Goal: Transaction & Acquisition: Obtain resource

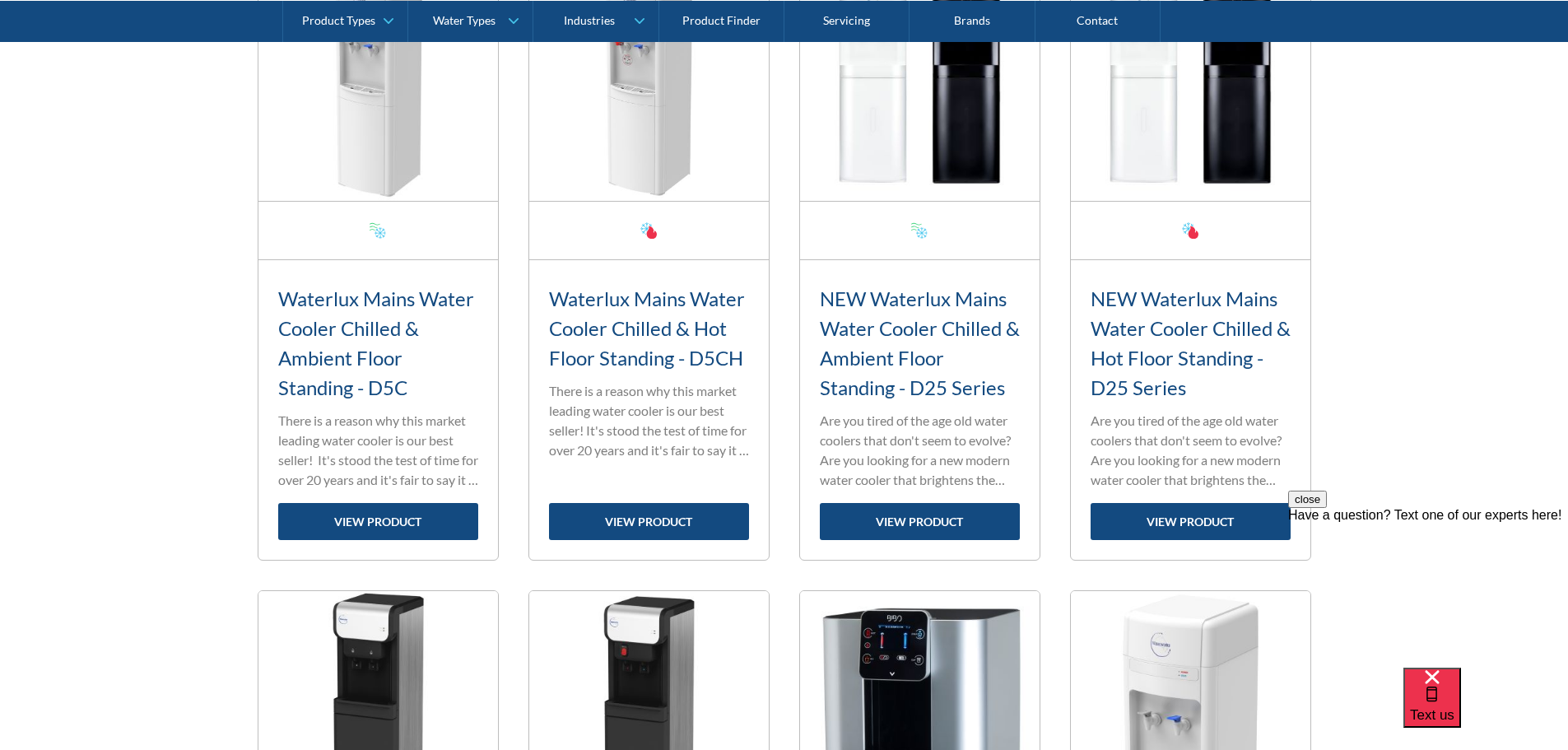
scroll to position [741, 0]
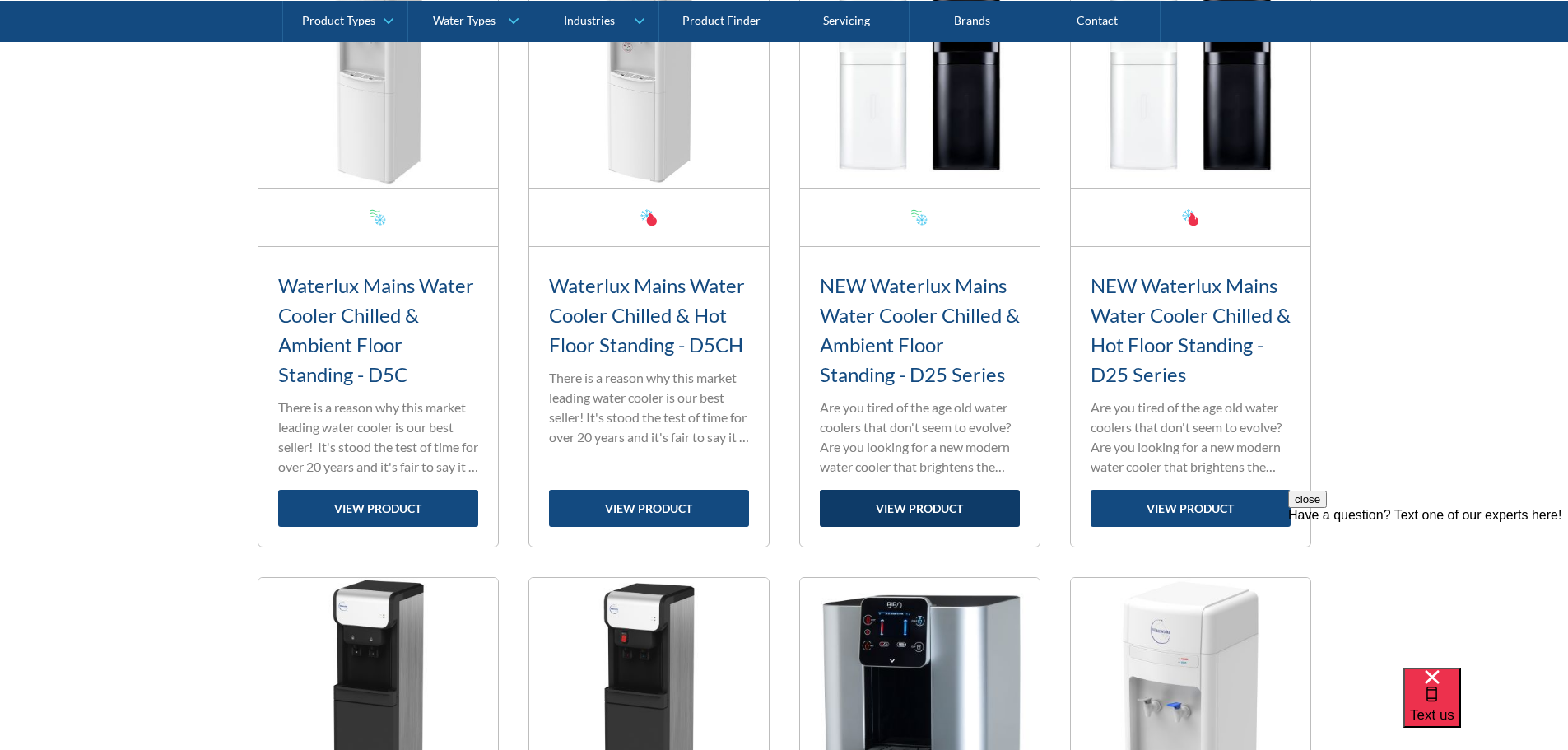
click at [934, 507] on link "view product" at bounding box center [919, 507] width 200 height 37
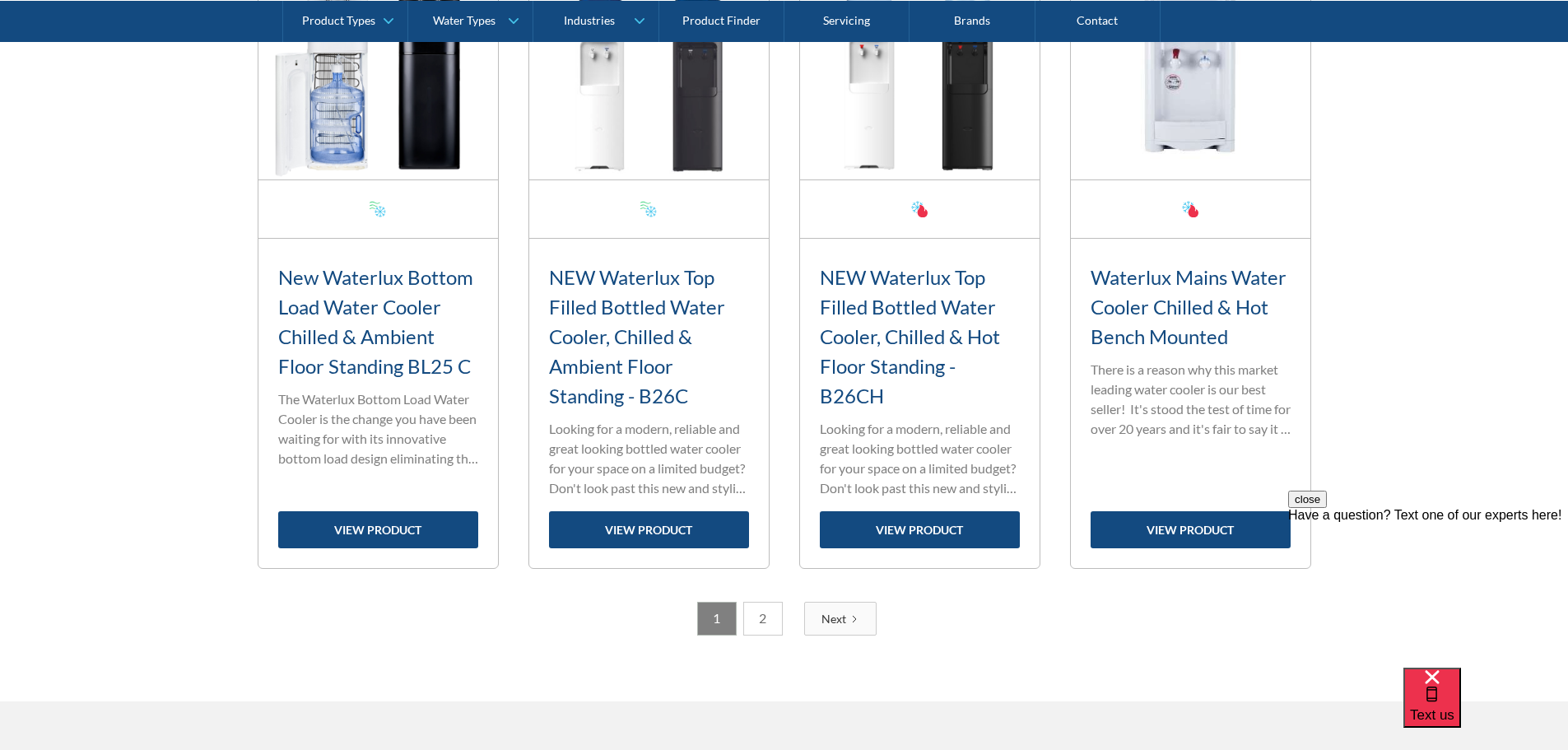
scroll to position [2711, 0]
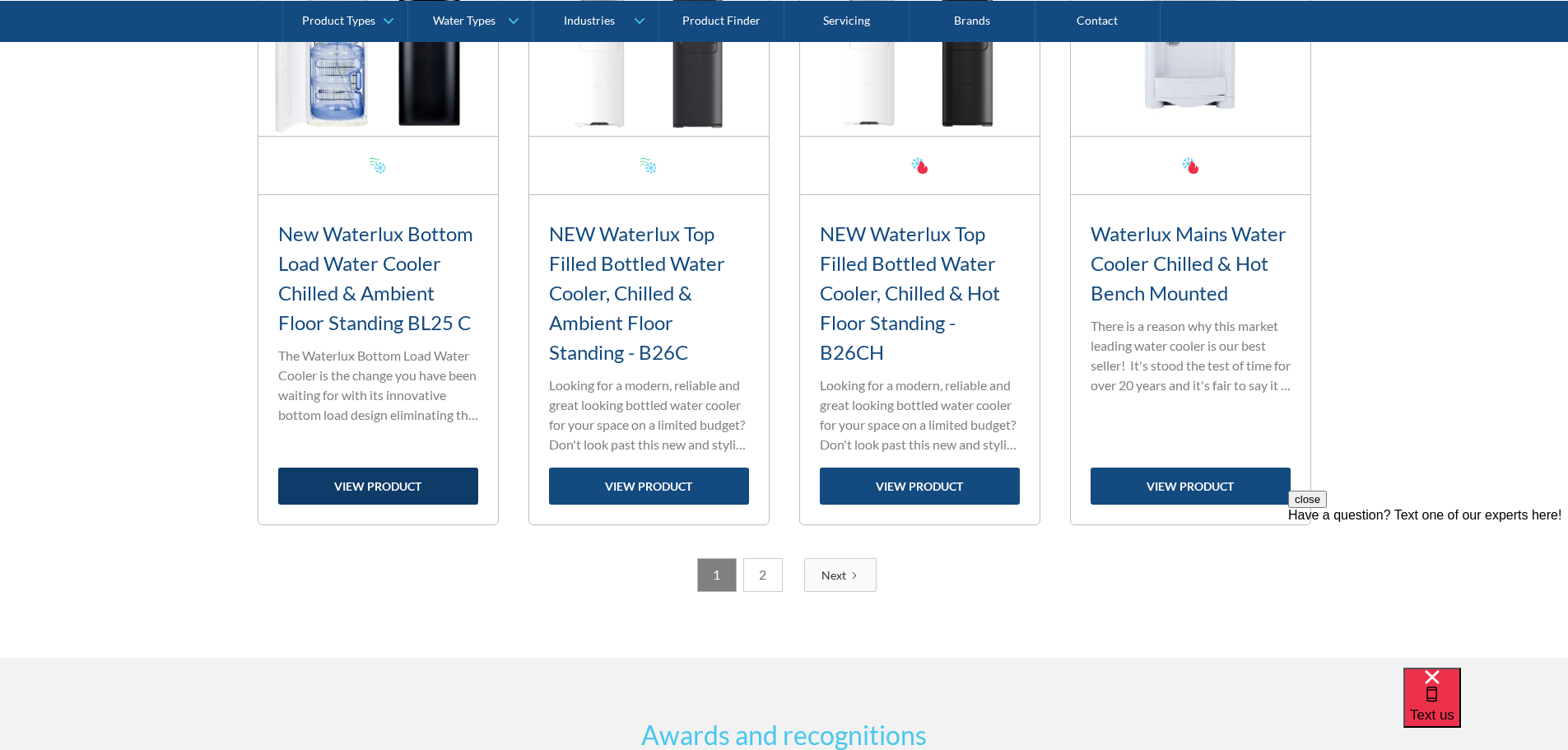
click at [381, 486] on link "view product" at bounding box center [378, 485] width 200 height 37
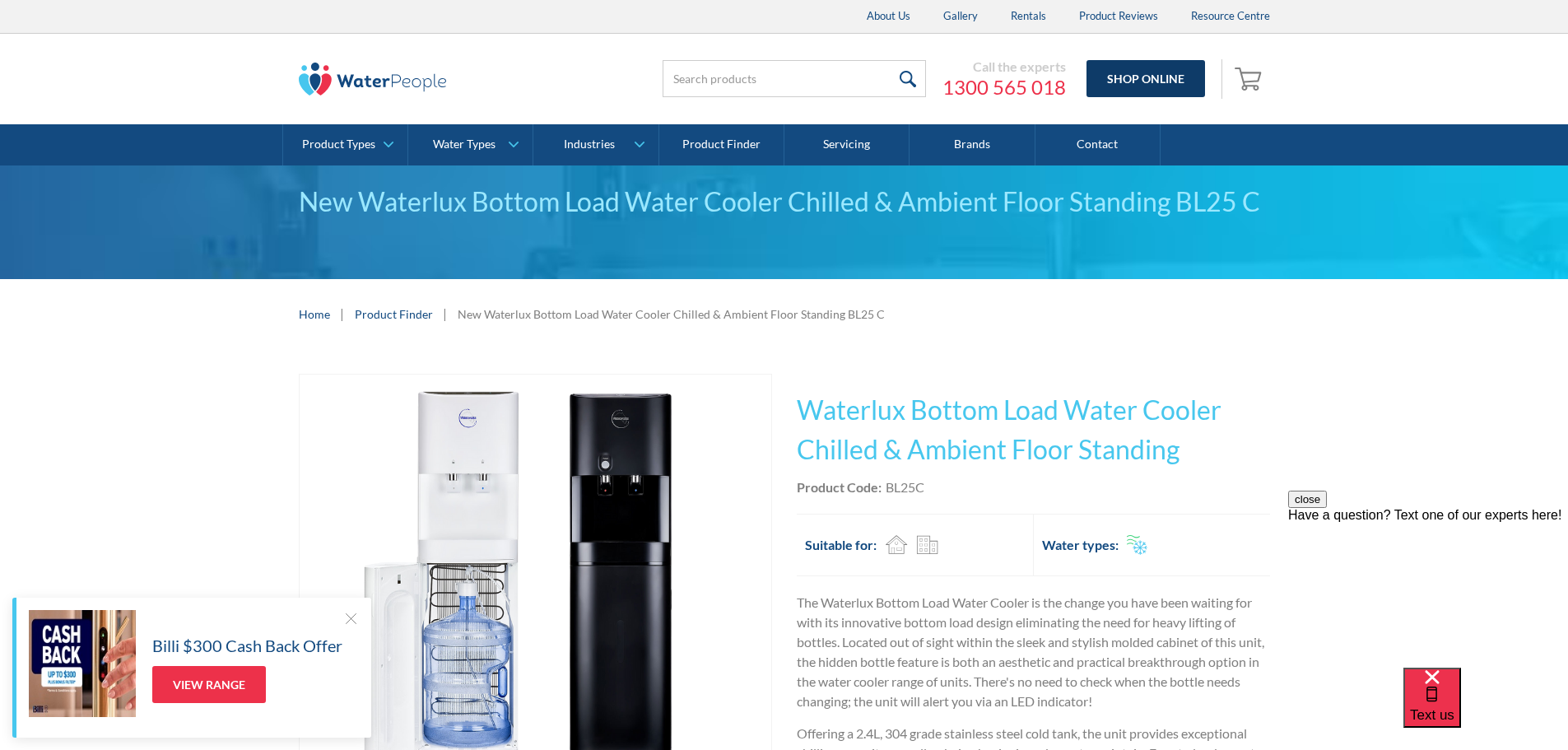
click at [1133, 79] on link "Shop Online" at bounding box center [1146, 78] width 118 height 37
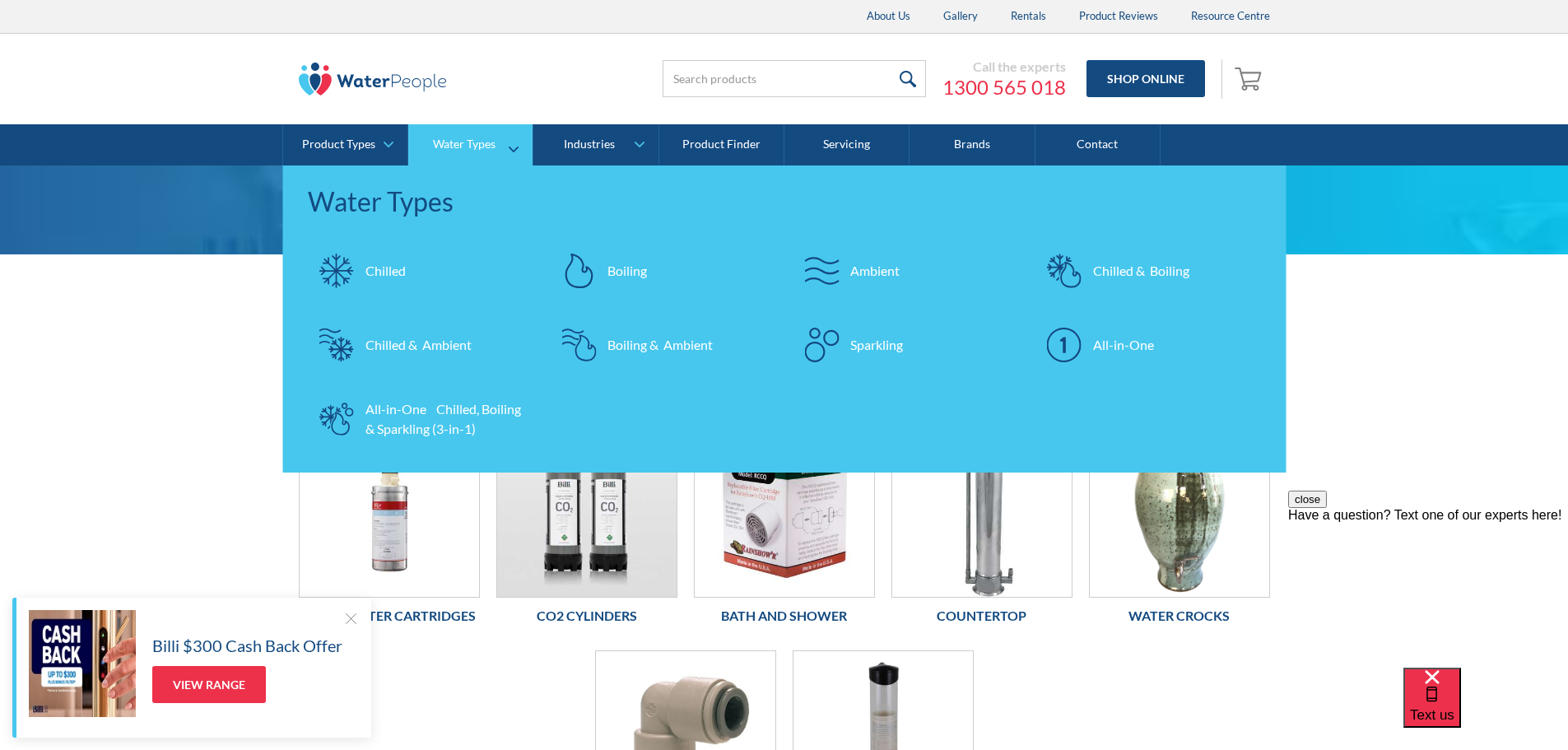
click at [409, 345] on div "Chilled & Ambient" at bounding box center [418, 345] width 107 height 20
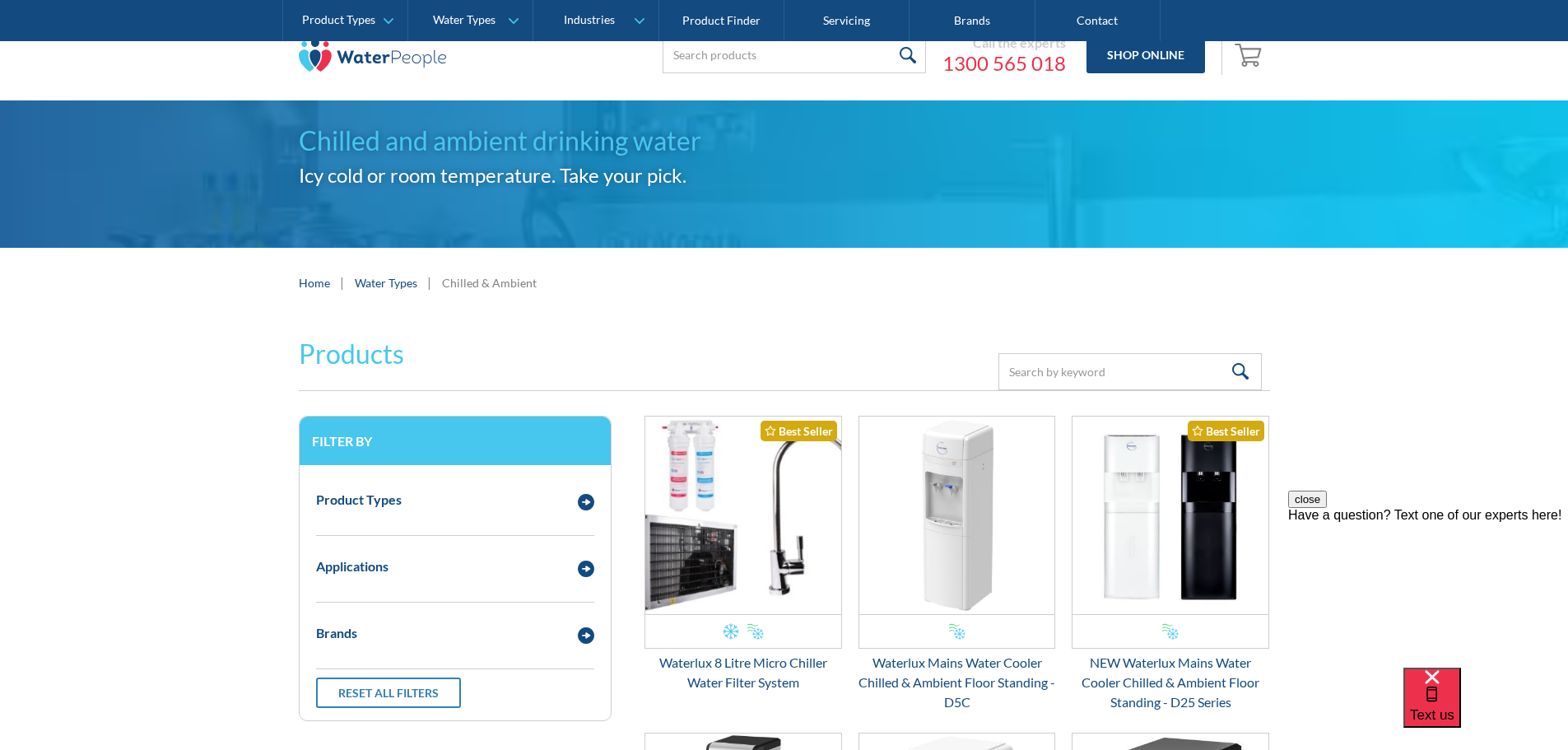
scroll to position [165, 0]
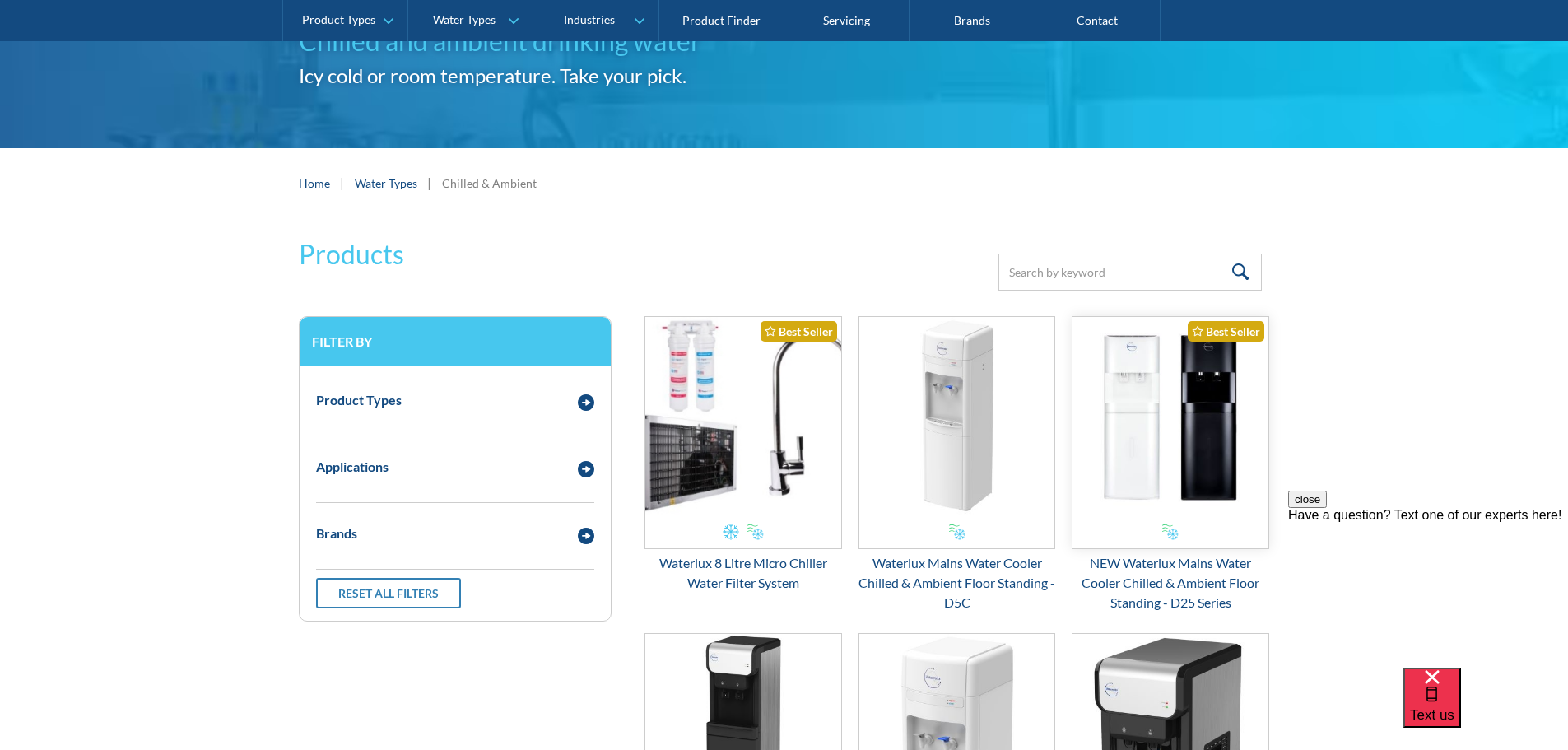
click at [1201, 425] on img "Email Form 3" at bounding box center [1170, 415] width 196 height 198
click at [592, 405] on img "Email Form 3" at bounding box center [586, 403] width 16 height 16
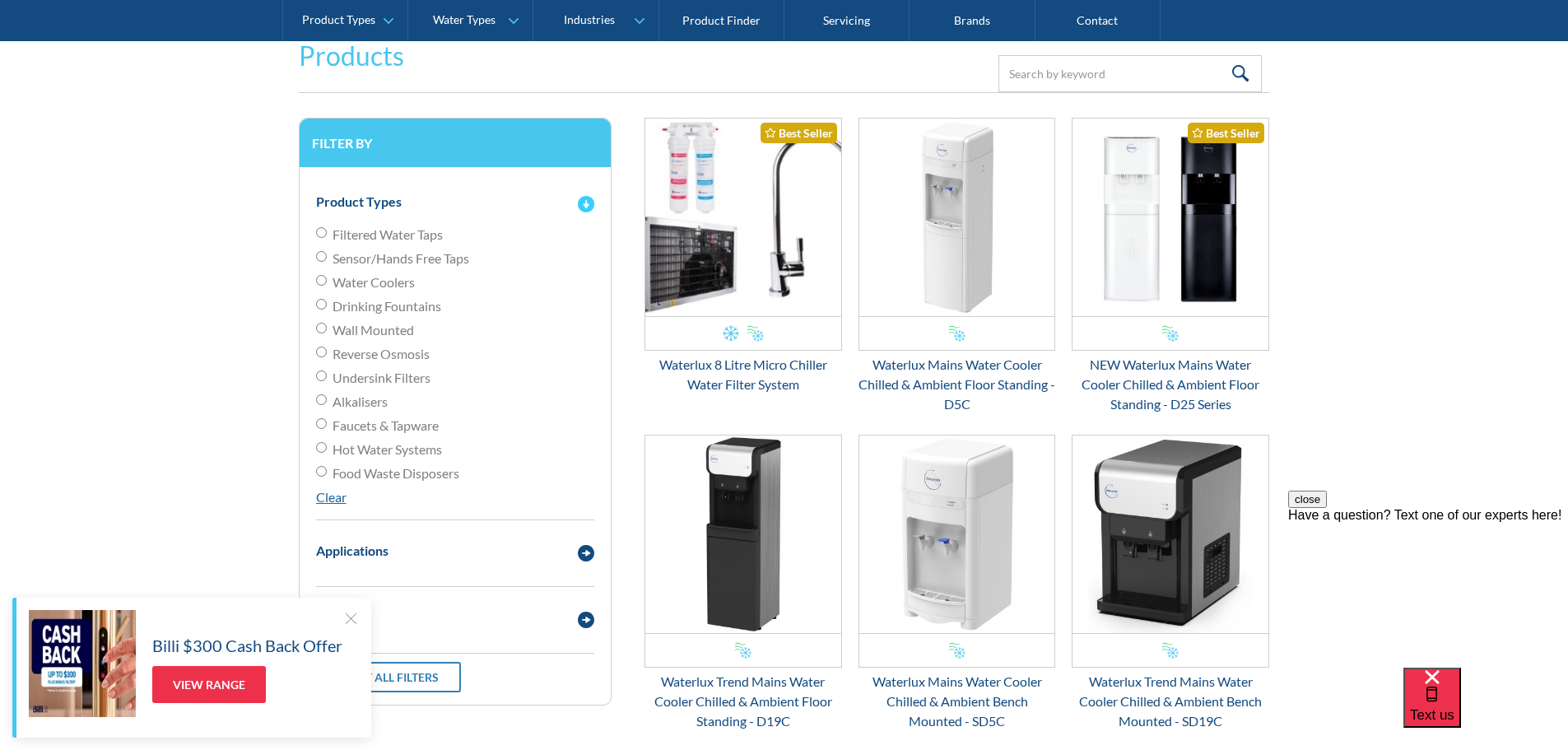
scroll to position [412, 0]
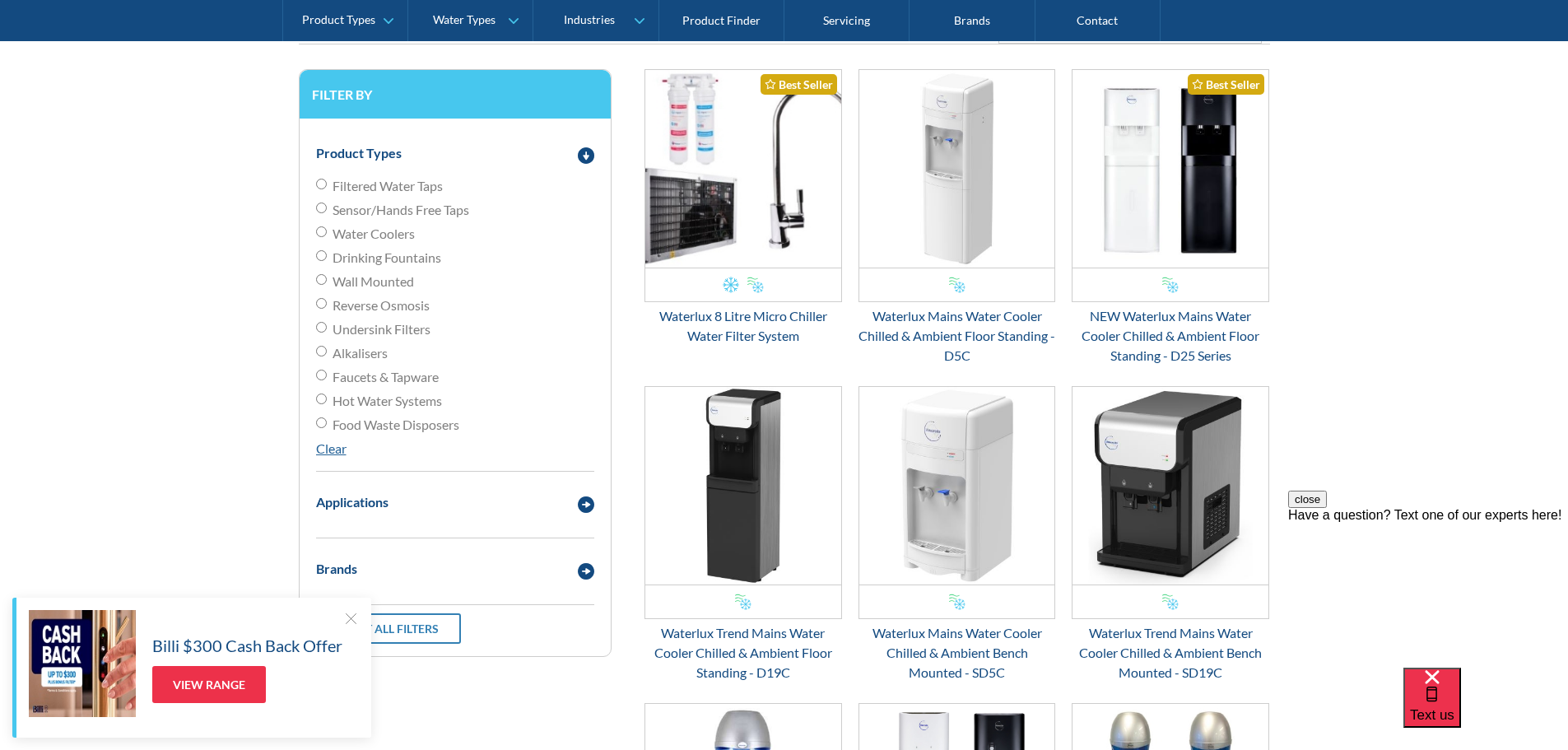
click at [322, 232] on input "Water Coolers" at bounding box center [321, 232] width 11 height 11
radio input "true"
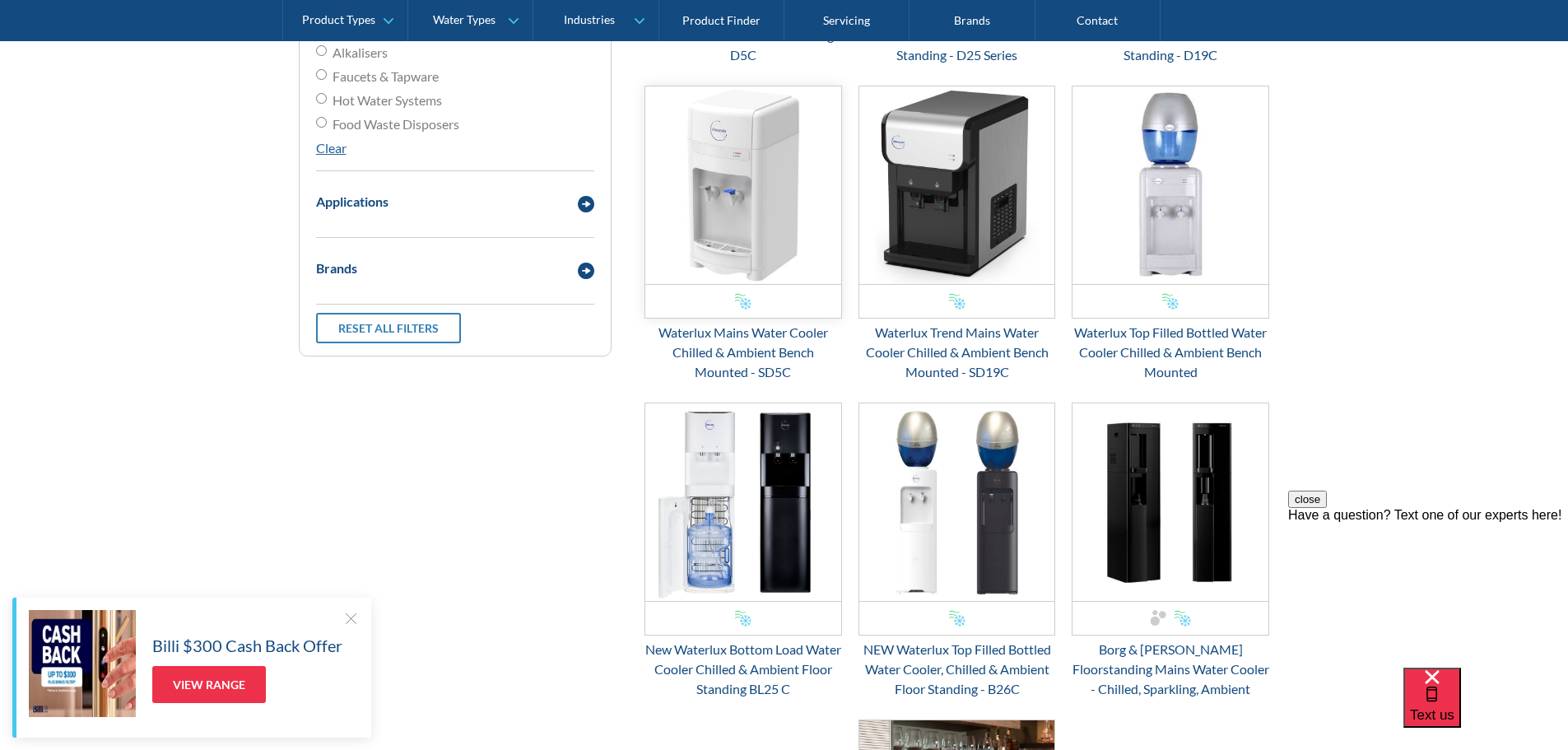
scroll to position [876, 0]
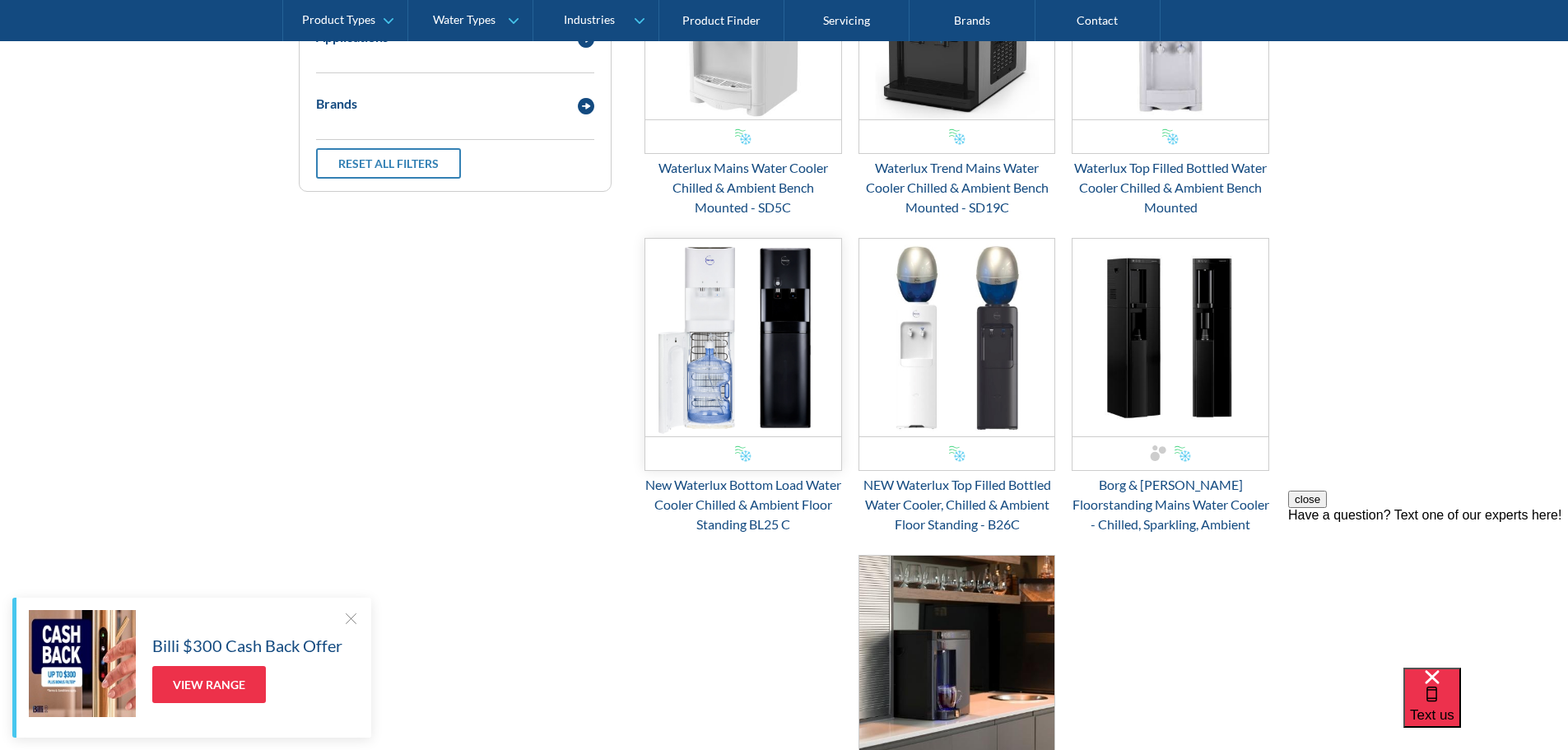
click at [721, 367] on img "Email Form 3" at bounding box center [743, 337] width 196 height 198
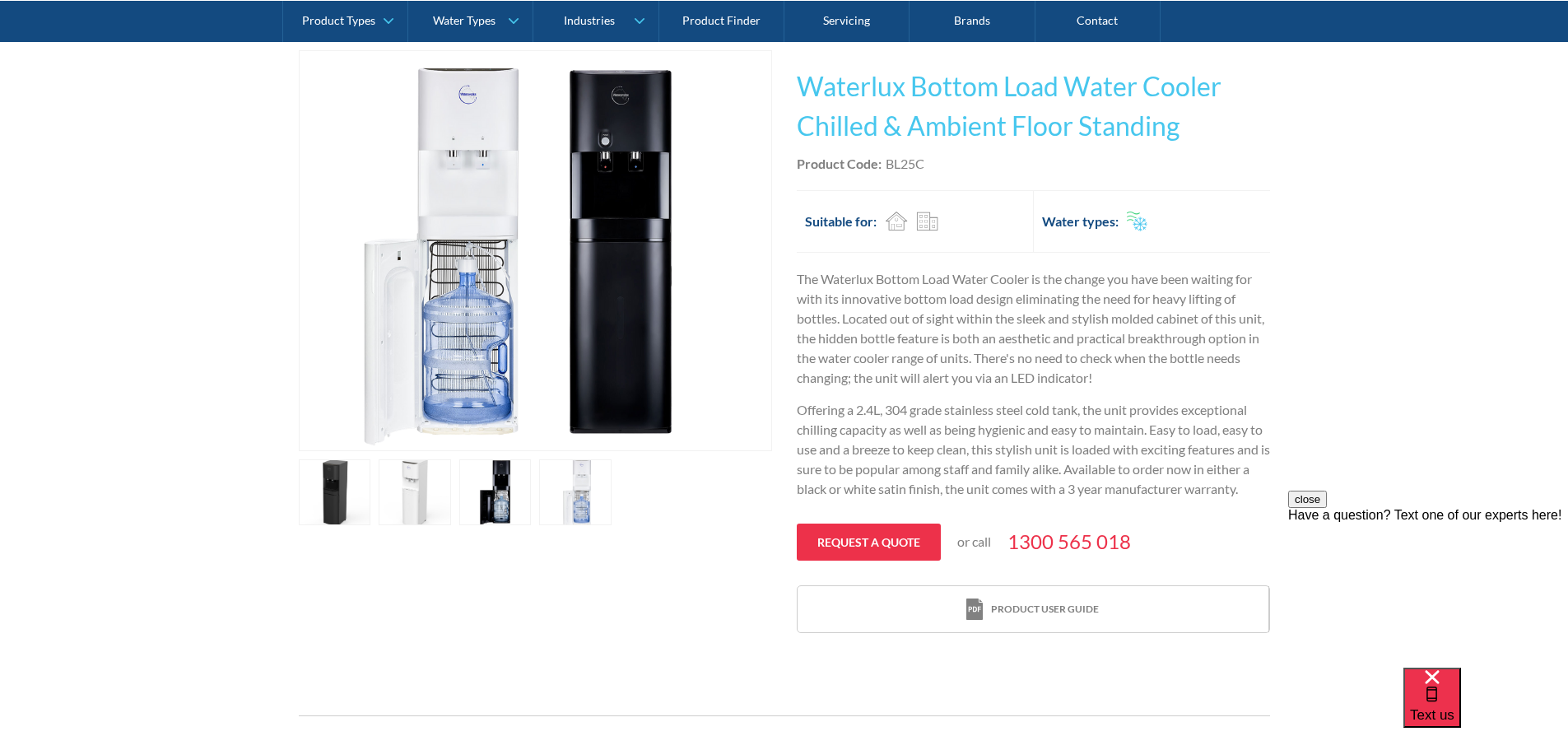
scroll to position [329, 0]
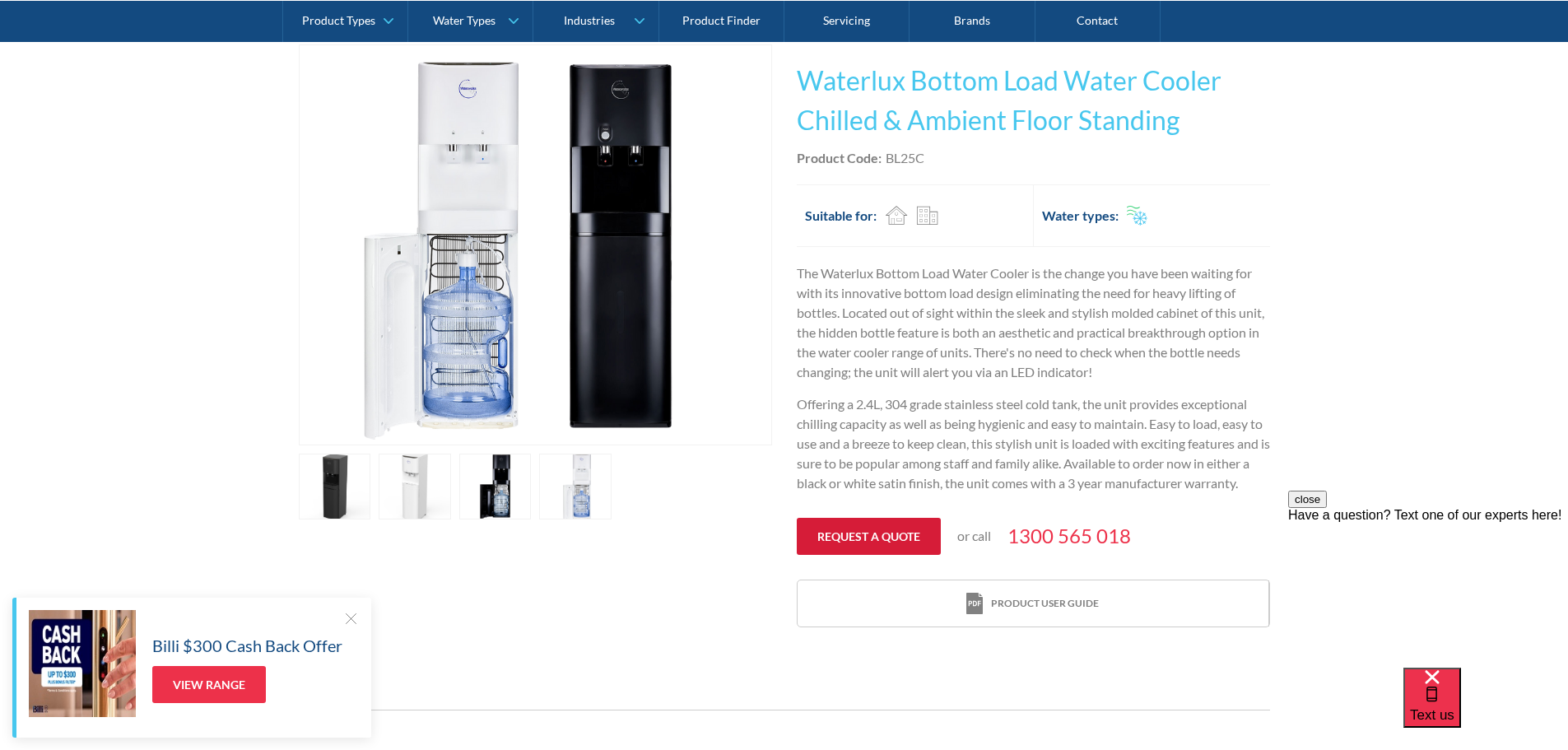
click at [875, 535] on link "Request a quote" at bounding box center [868, 535] width 144 height 37
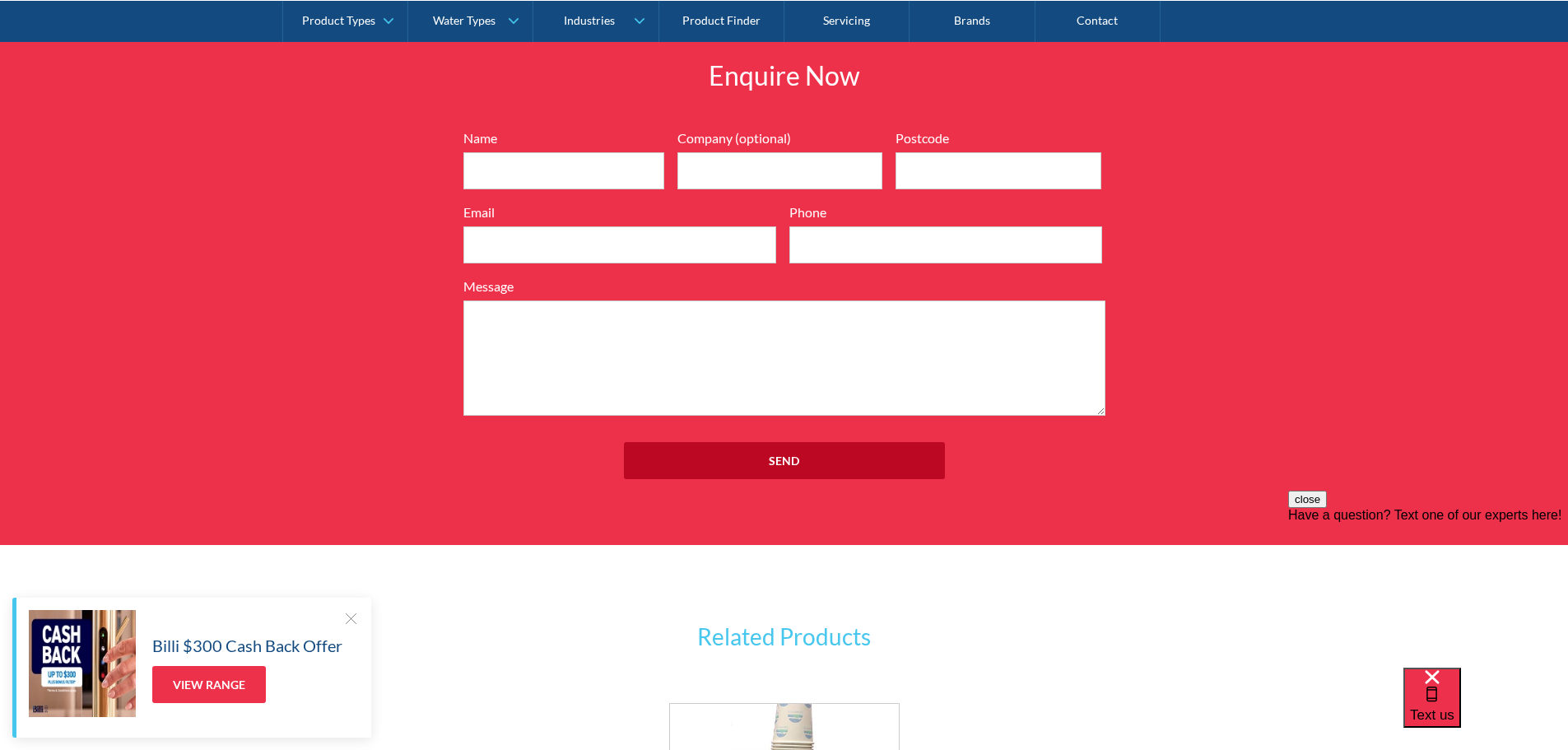
scroll to position [1868, 0]
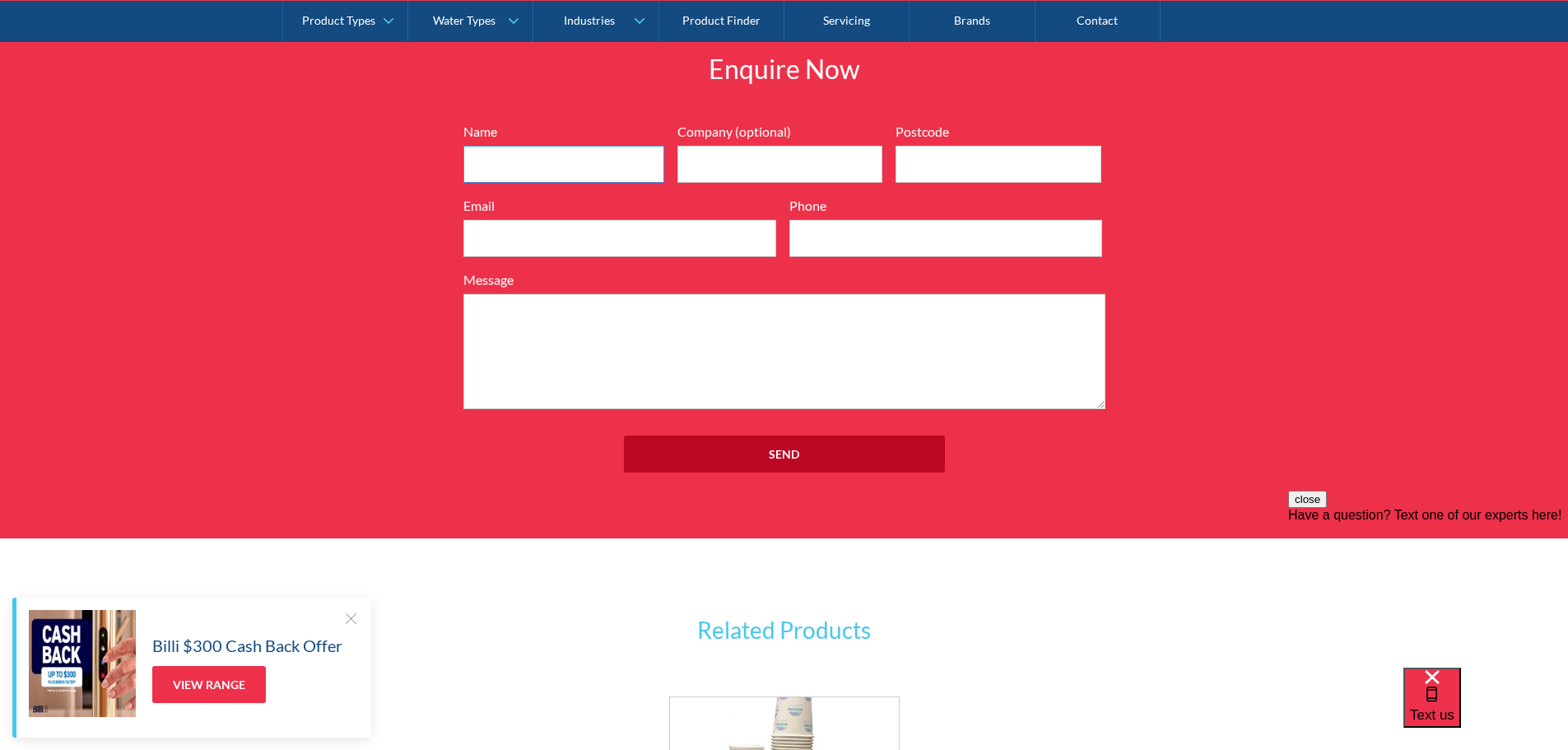
click at [567, 162] on input "Name" at bounding box center [564, 164] width 200 height 37
type input "Malcolm SMC"
type input "Masonic Investments"
type input "2000"
type input "Malcolm@smcfc.com.au"
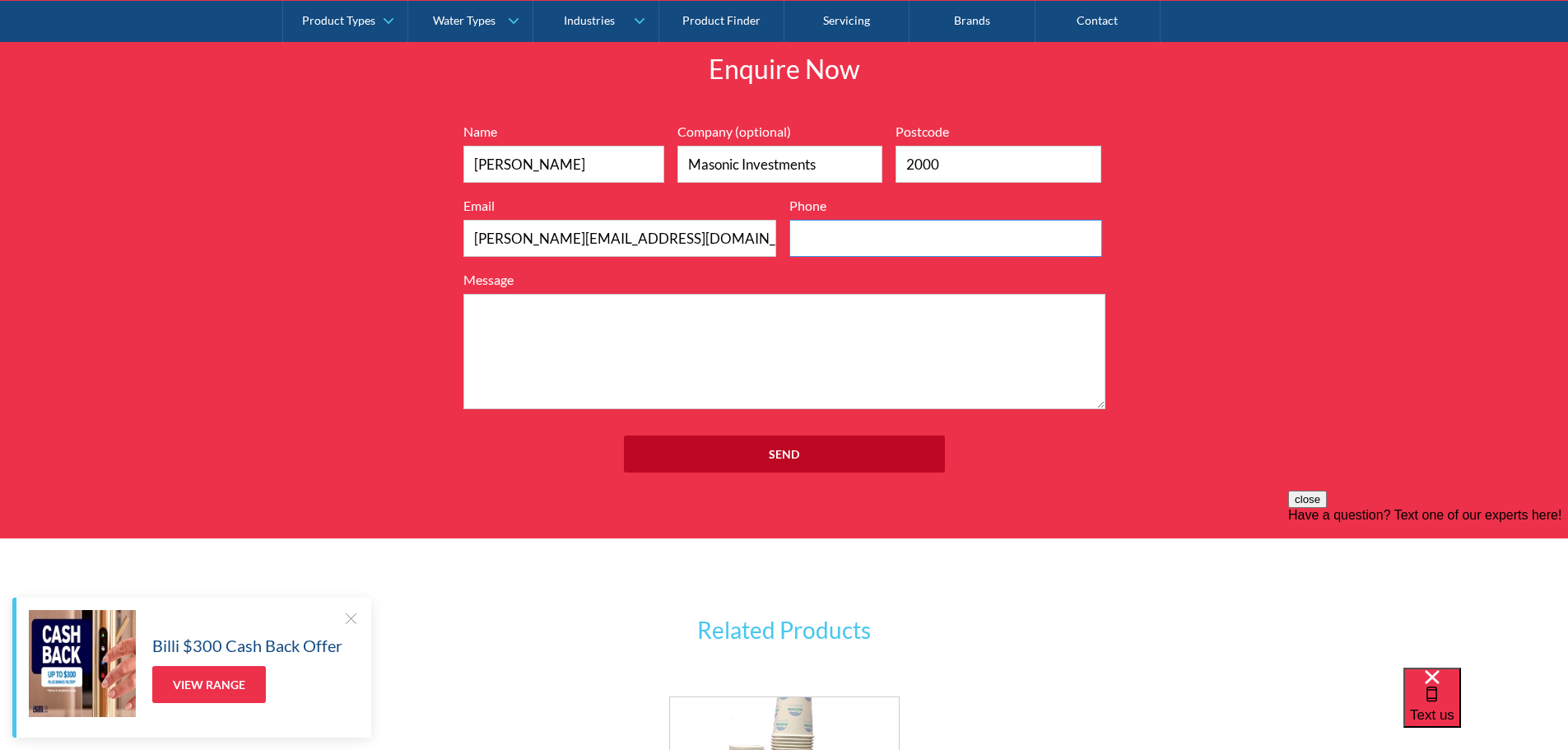
type input "0418767945"
click at [551, 330] on textarea "Message" at bounding box center [784, 351] width 642 height 115
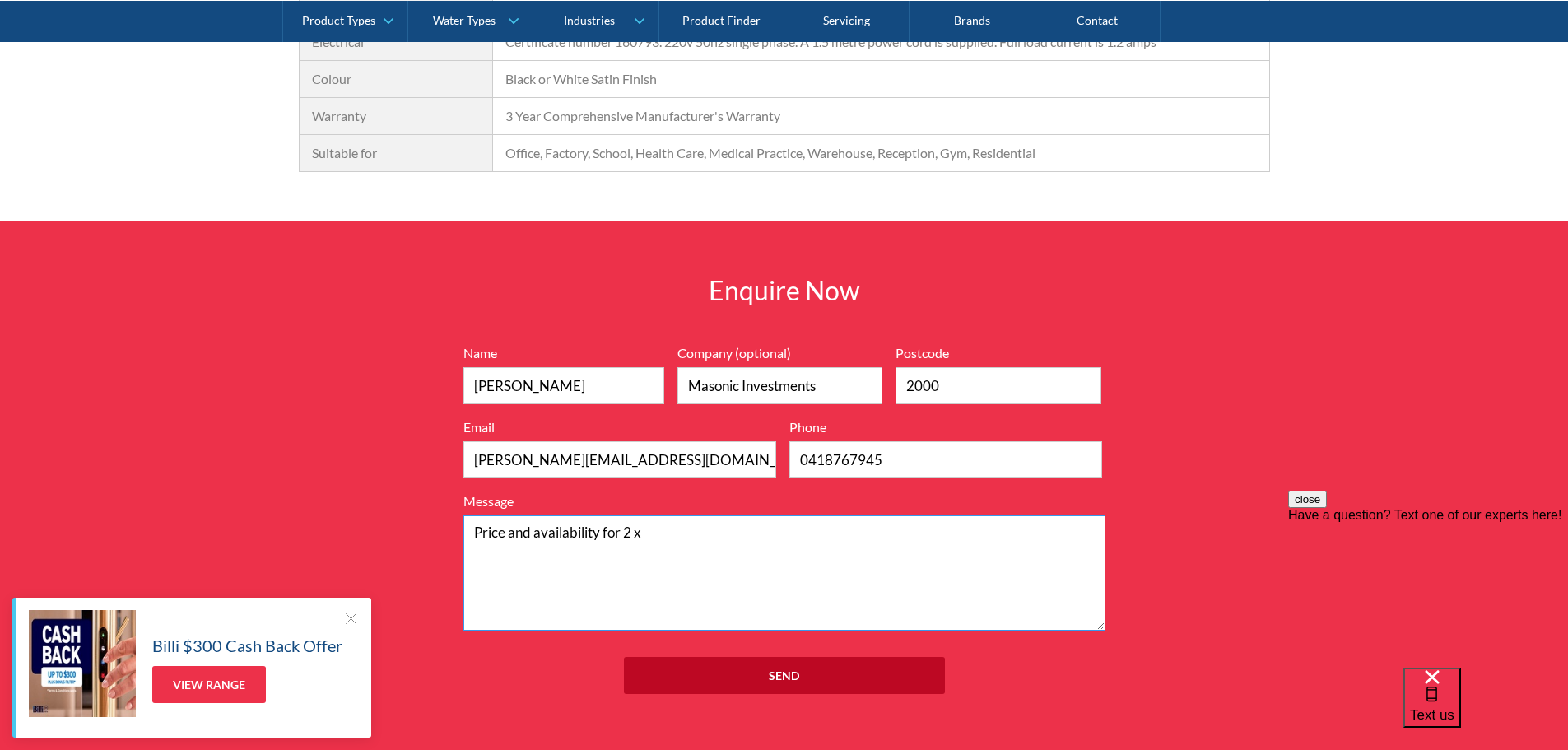
scroll to position [1811, 0]
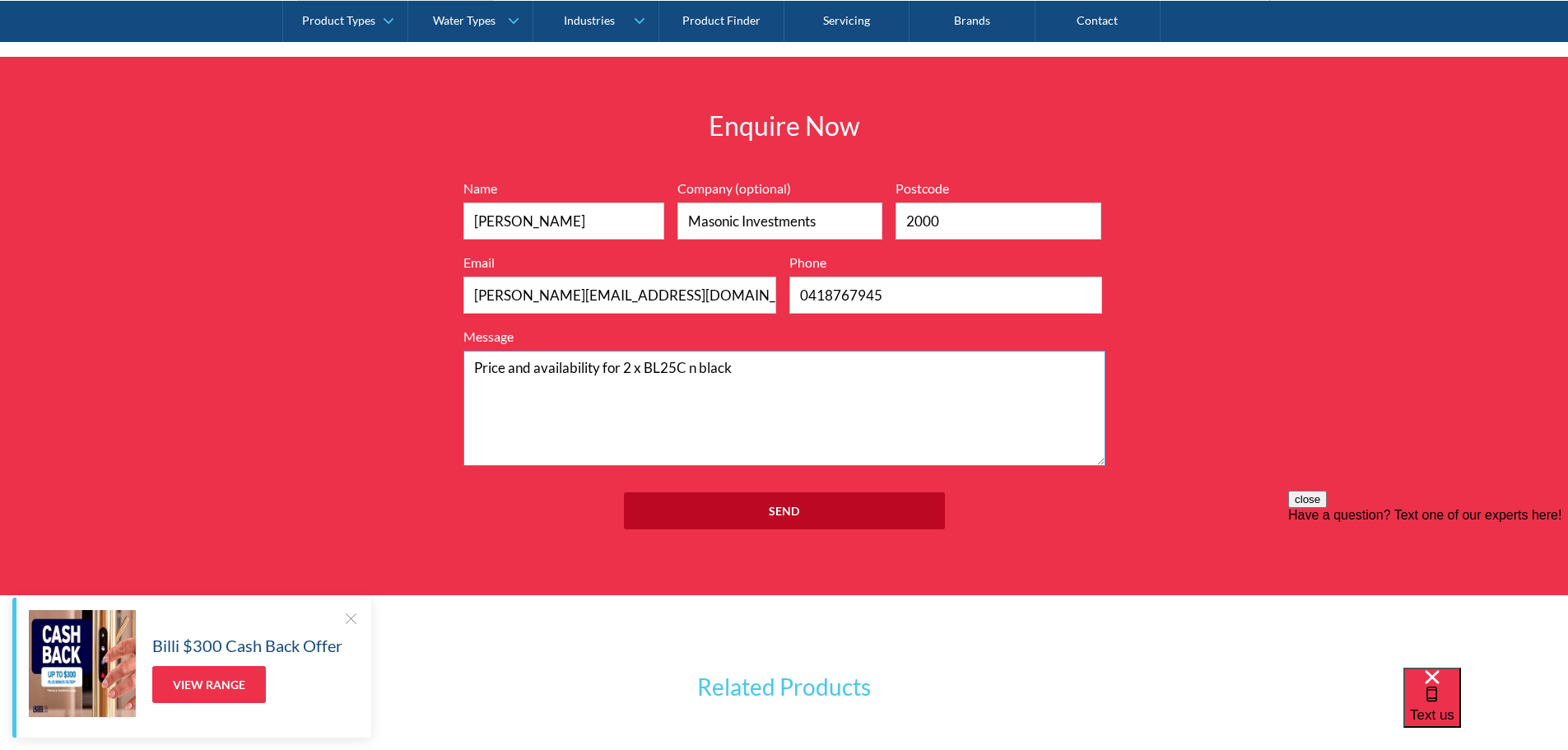
click at [691, 364] on textarea "Price and availability for 2 x BL25C n black" at bounding box center [784, 408] width 642 height 115
type textarea "Price and availability for 2 x BL25C in black"
click at [779, 498] on input "Send" at bounding box center [784, 510] width 321 height 37
